Goal: Check status: Check status

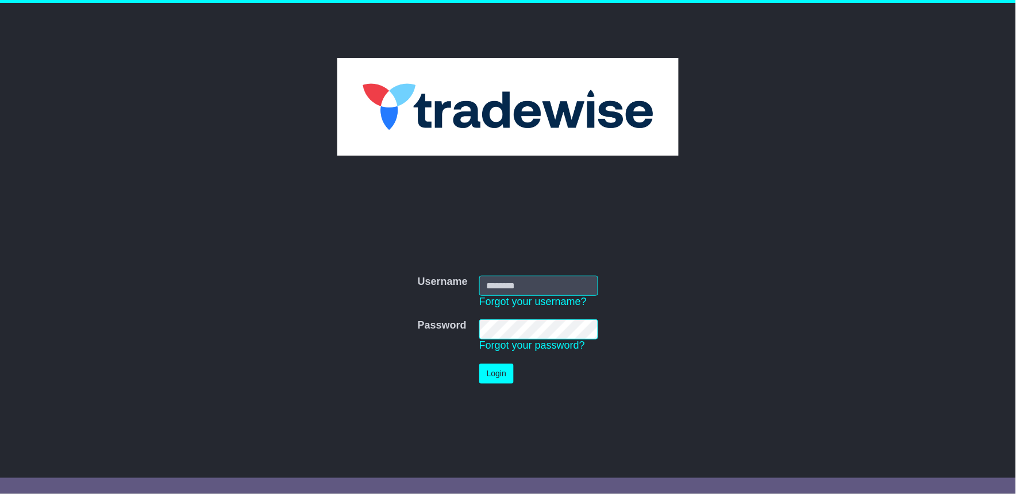
type input "**********"
click at [505, 374] on button "Login" at bounding box center [496, 374] width 34 height 20
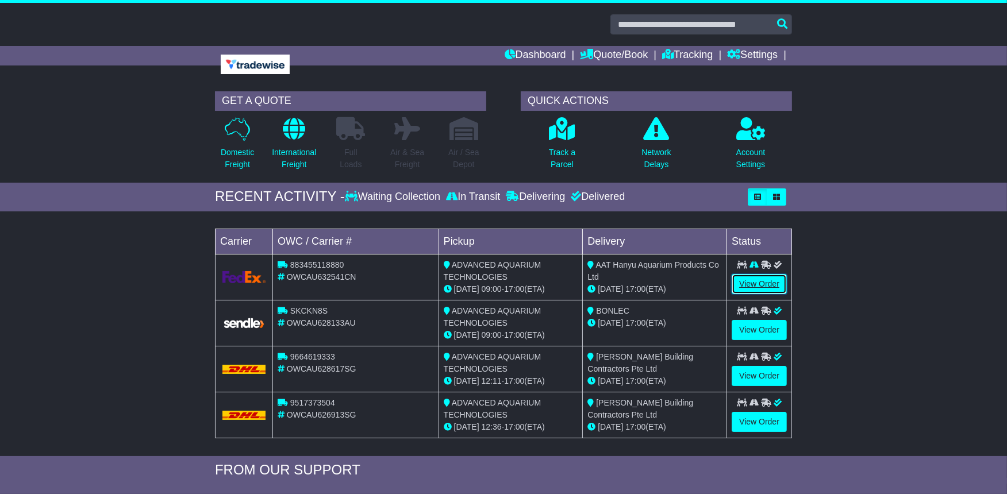
click at [740, 285] on link "View Order" at bounding box center [759, 284] width 55 height 20
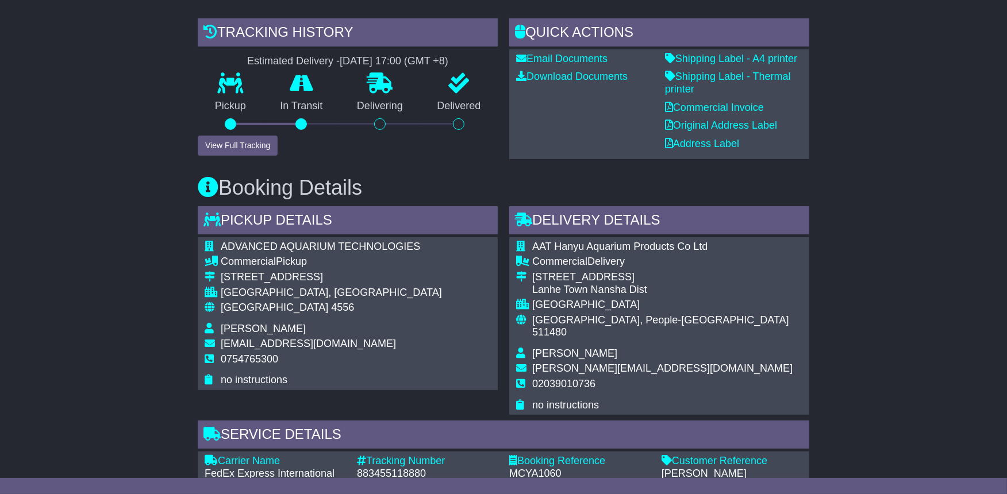
scroll to position [383, 0]
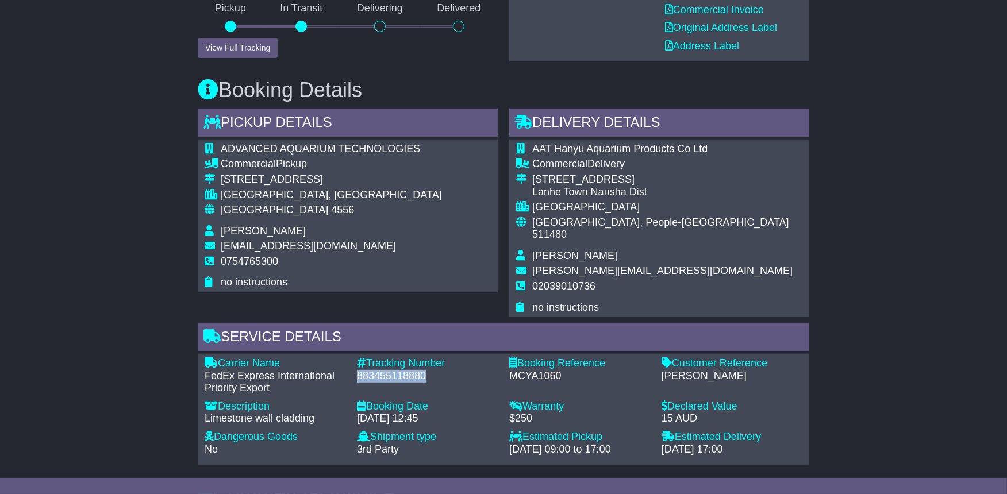
drag, startPoint x: 354, startPoint y: 352, endPoint x: 427, endPoint y: 349, distance: 73.1
click at [427, 357] on div "Tracking Number - 883455118880" at bounding box center [427, 375] width 152 height 37
drag, startPoint x: 427, startPoint y: 349, endPoint x: 418, endPoint y: 354, distance: 10.3
copy div "883455118880"
